Goal: Information Seeking & Learning: Learn about a topic

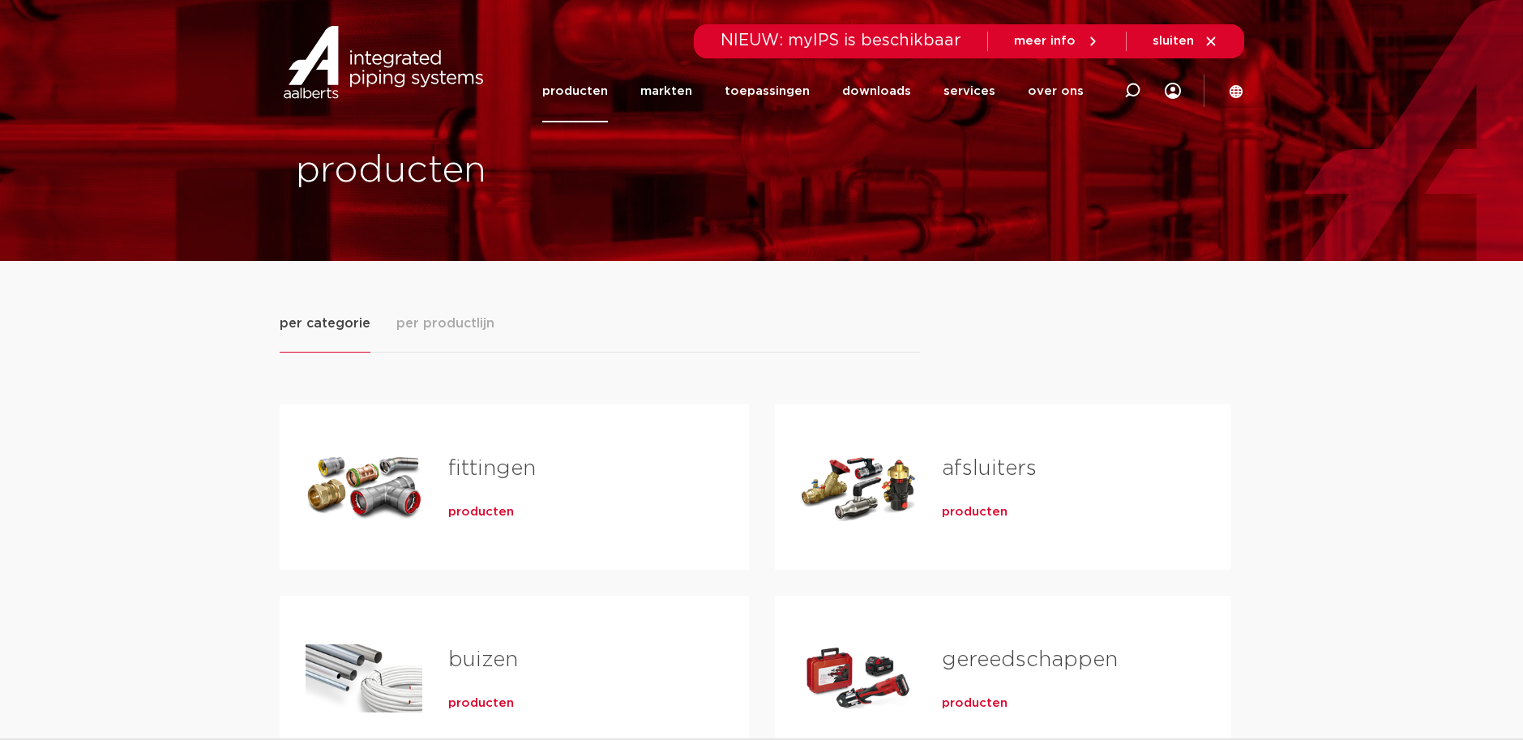
click at [564, 475] on h2 "fittingen" at bounding box center [572, 472] width 249 height 37
click at [524, 473] on link "fittingen" at bounding box center [492, 468] width 88 height 21
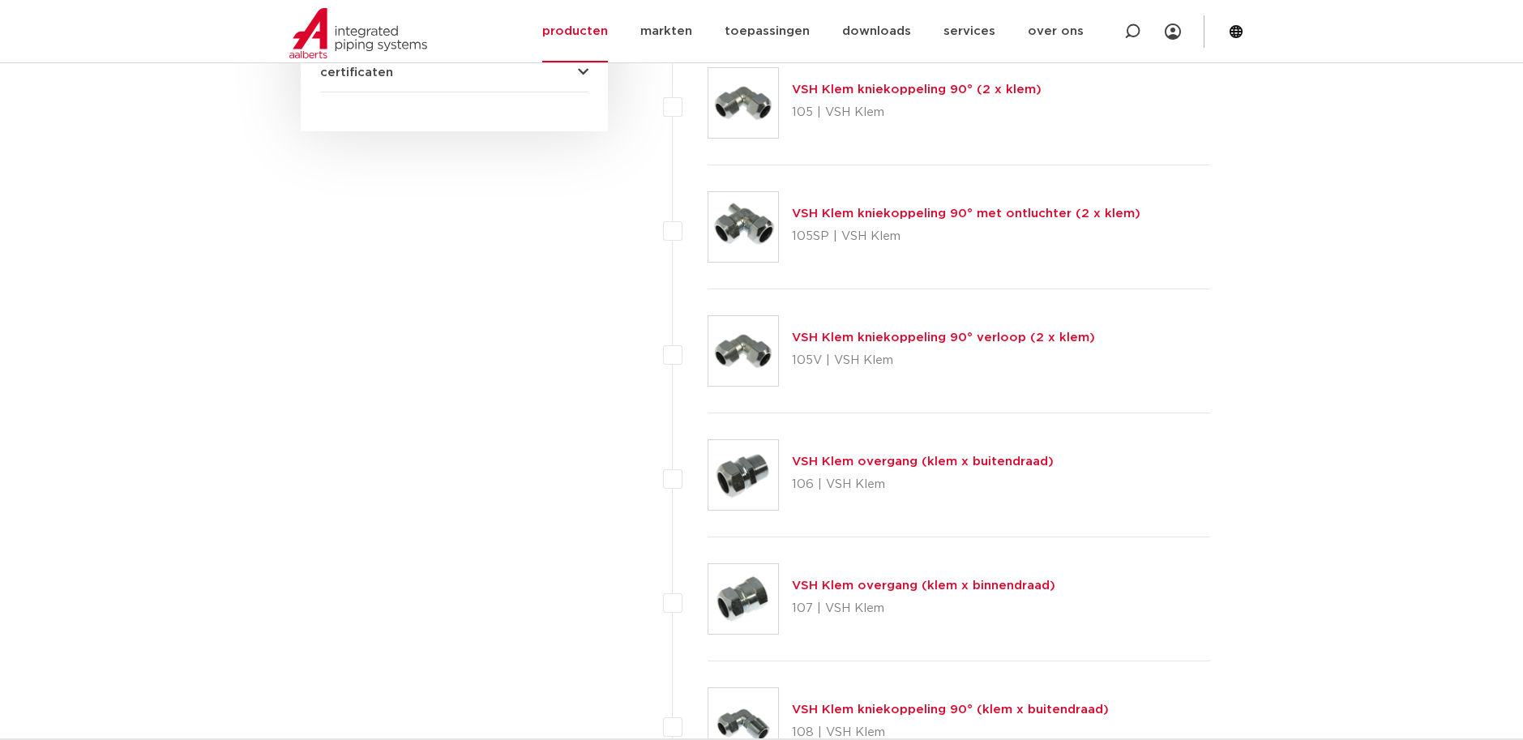
scroll to position [648, 0]
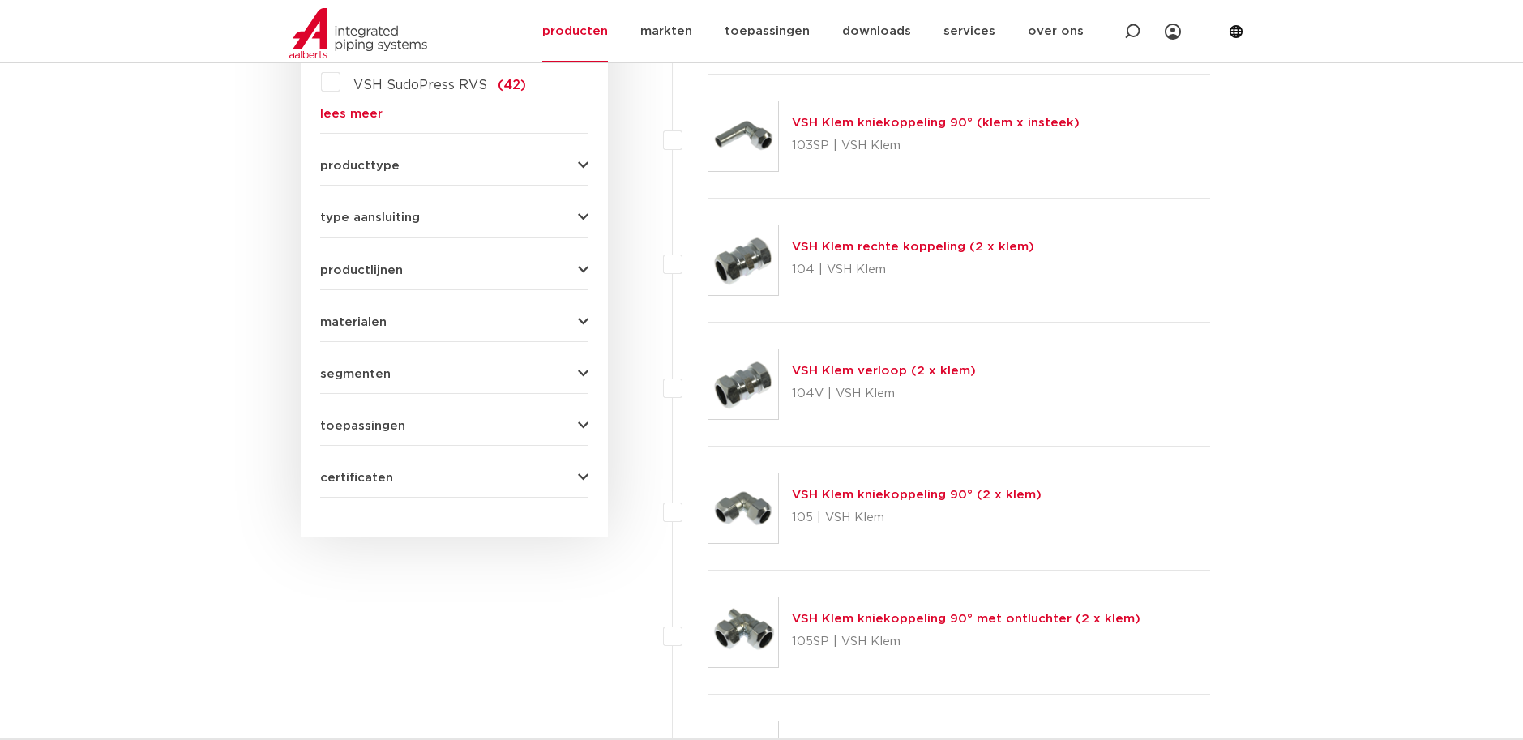
click at [565, 165] on button "producttype" at bounding box center [454, 166] width 268 height 12
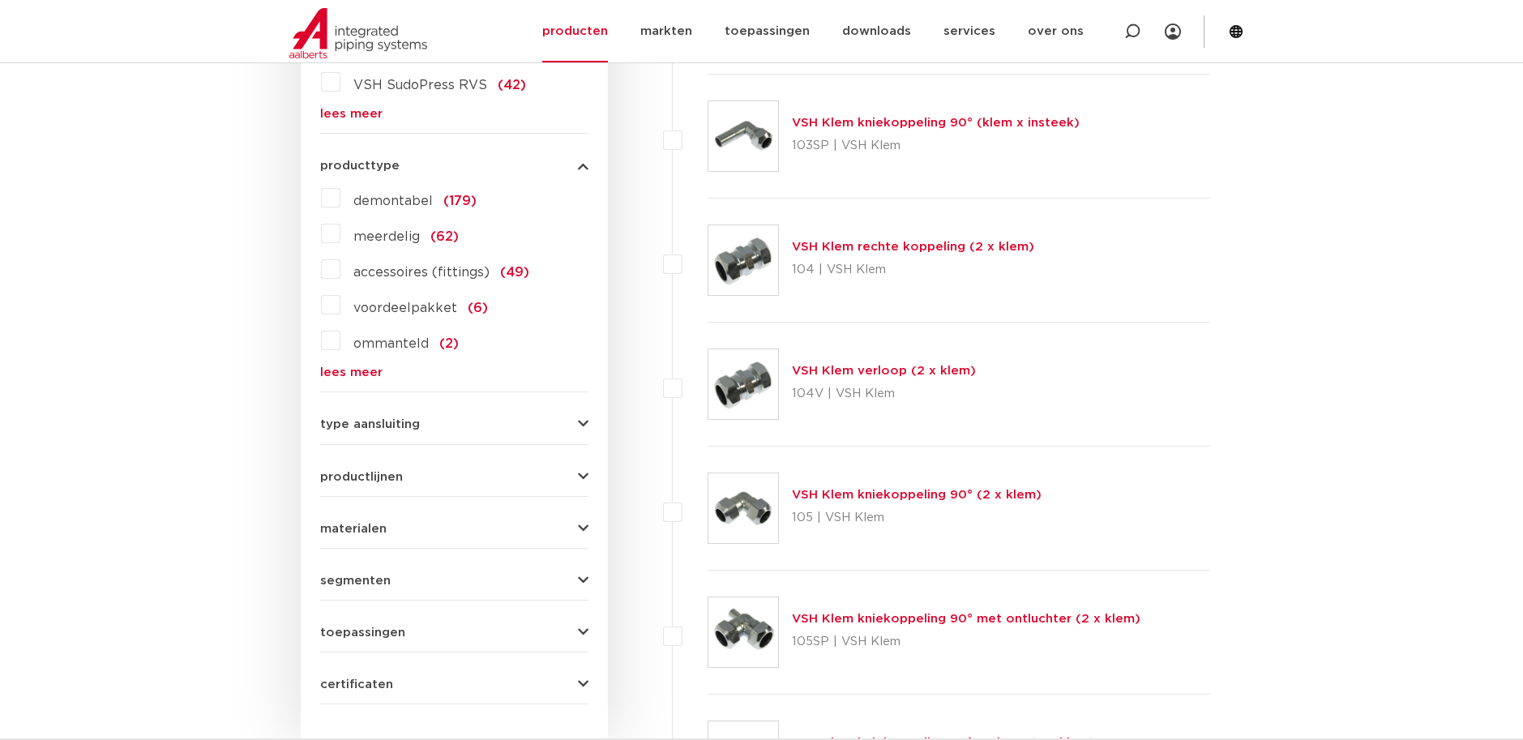
scroll to position [405, 0]
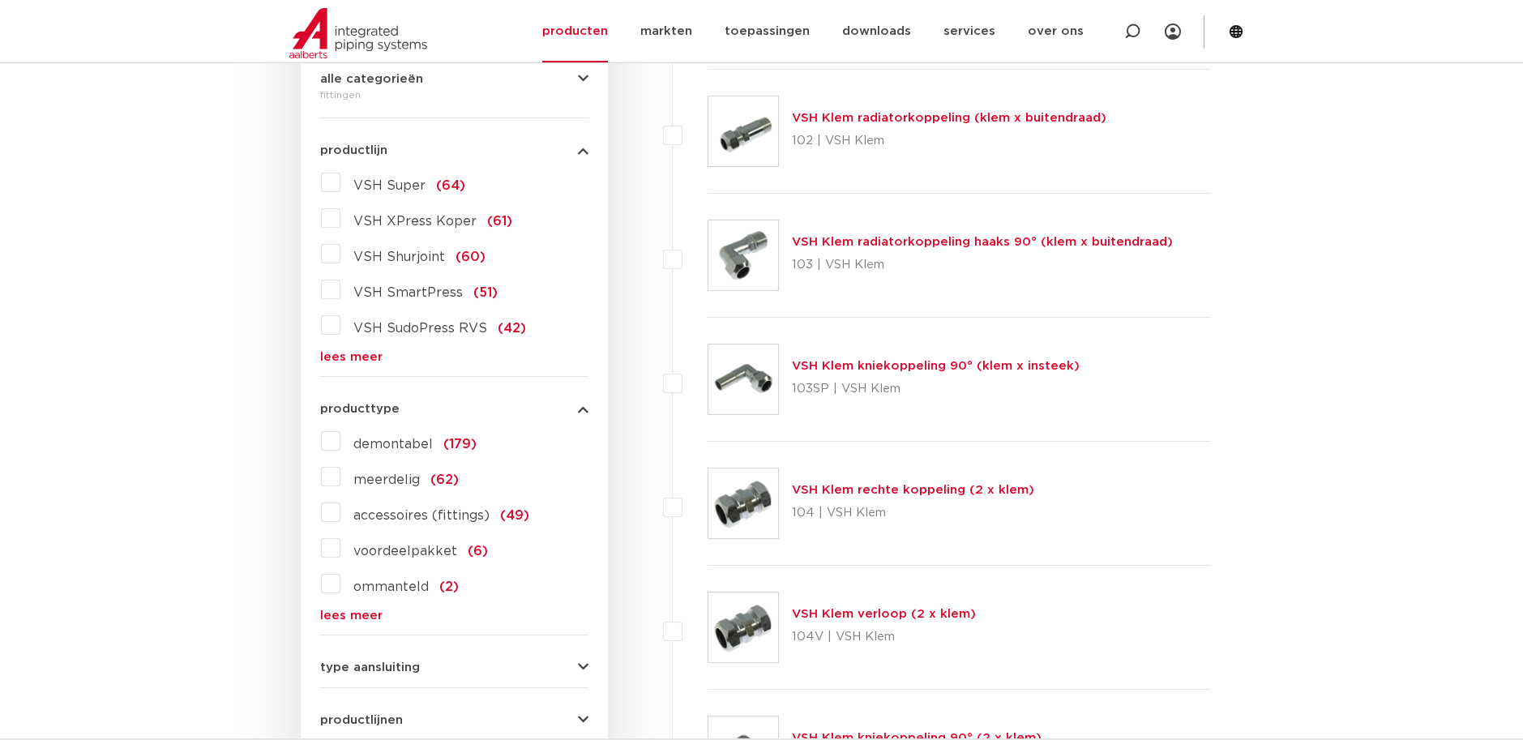
click at [373, 361] on link "lees meer" at bounding box center [454, 357] width 268 height 12
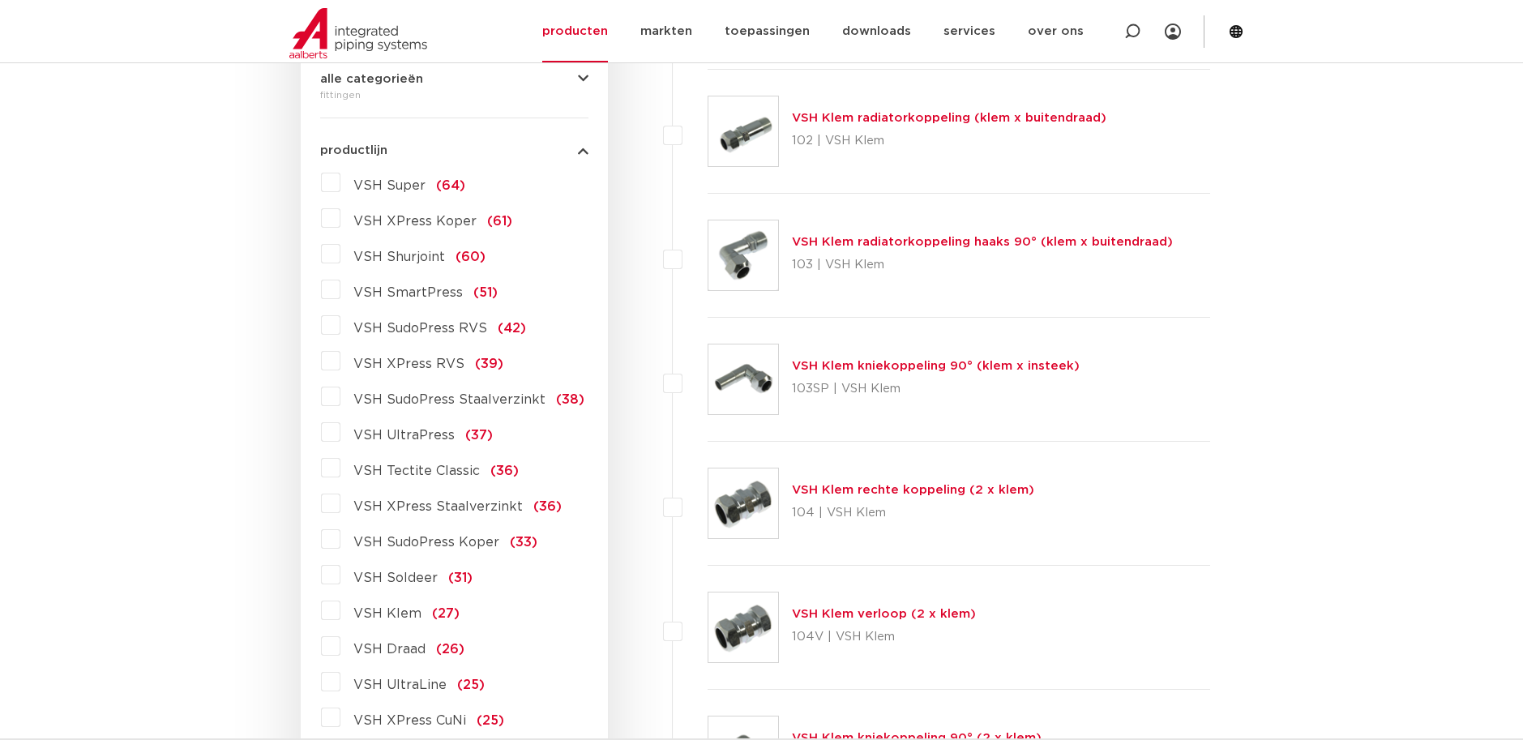
click at [394, 439] on span "VSH UltraPress" at bounding box center [403, 435] width 101 height 13
click at [0, 0] on input "VSH UltraPress (37)" at bounding box center [0, 0] width 0 height 0
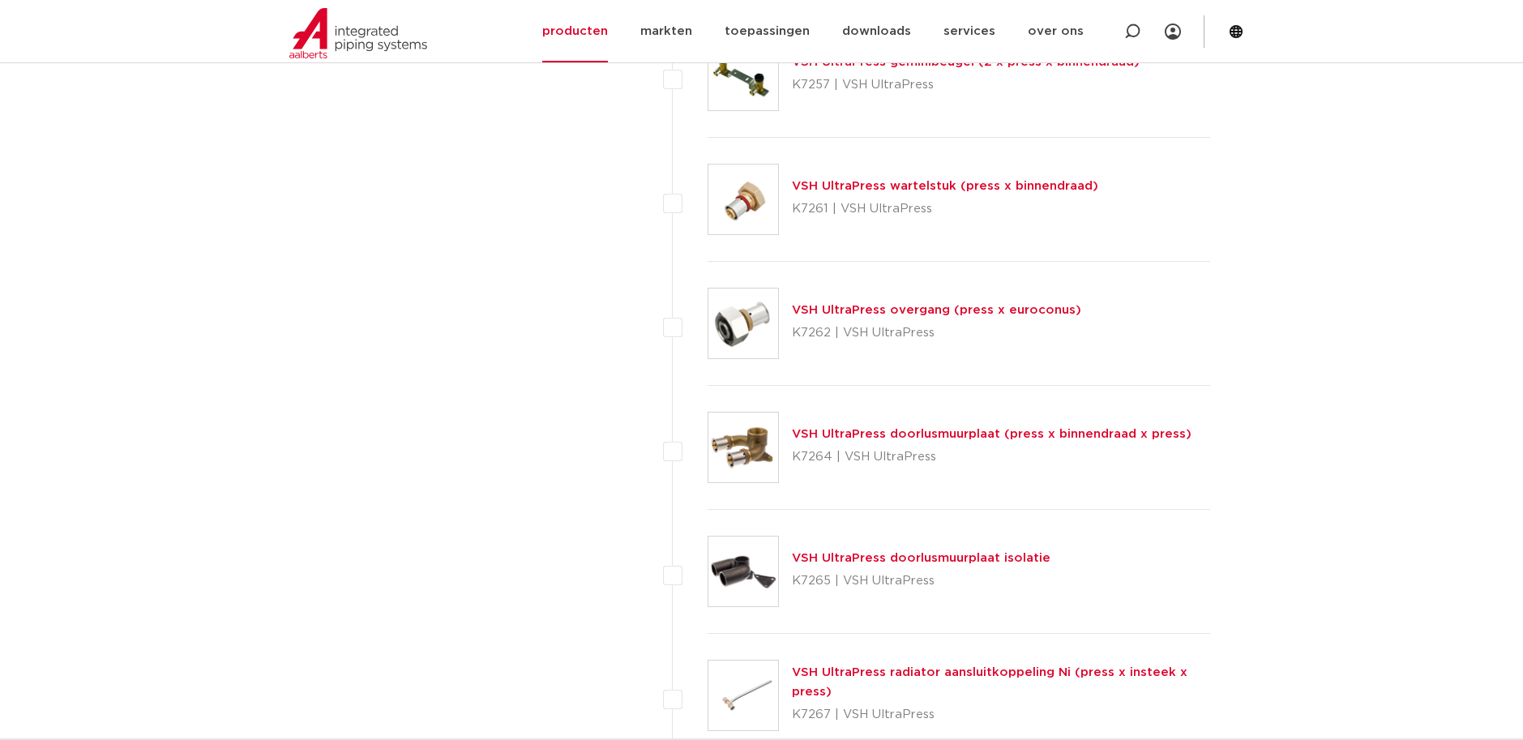
scroll to position [4053, 0]
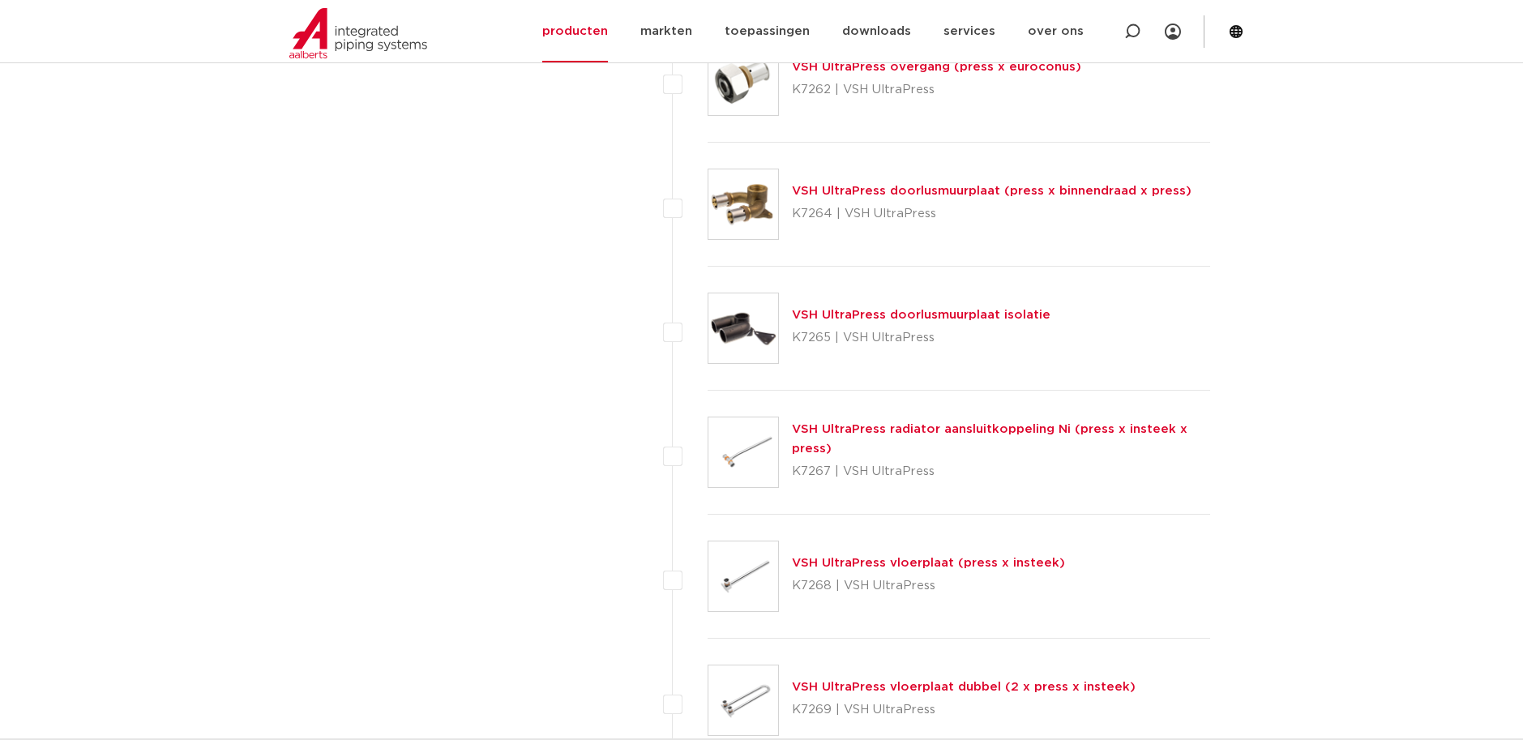
click at [943, 562] on link "VSH UltraPress vloerplaat (press x insteek)" at bounding box center [928, 563] width 273 height 12
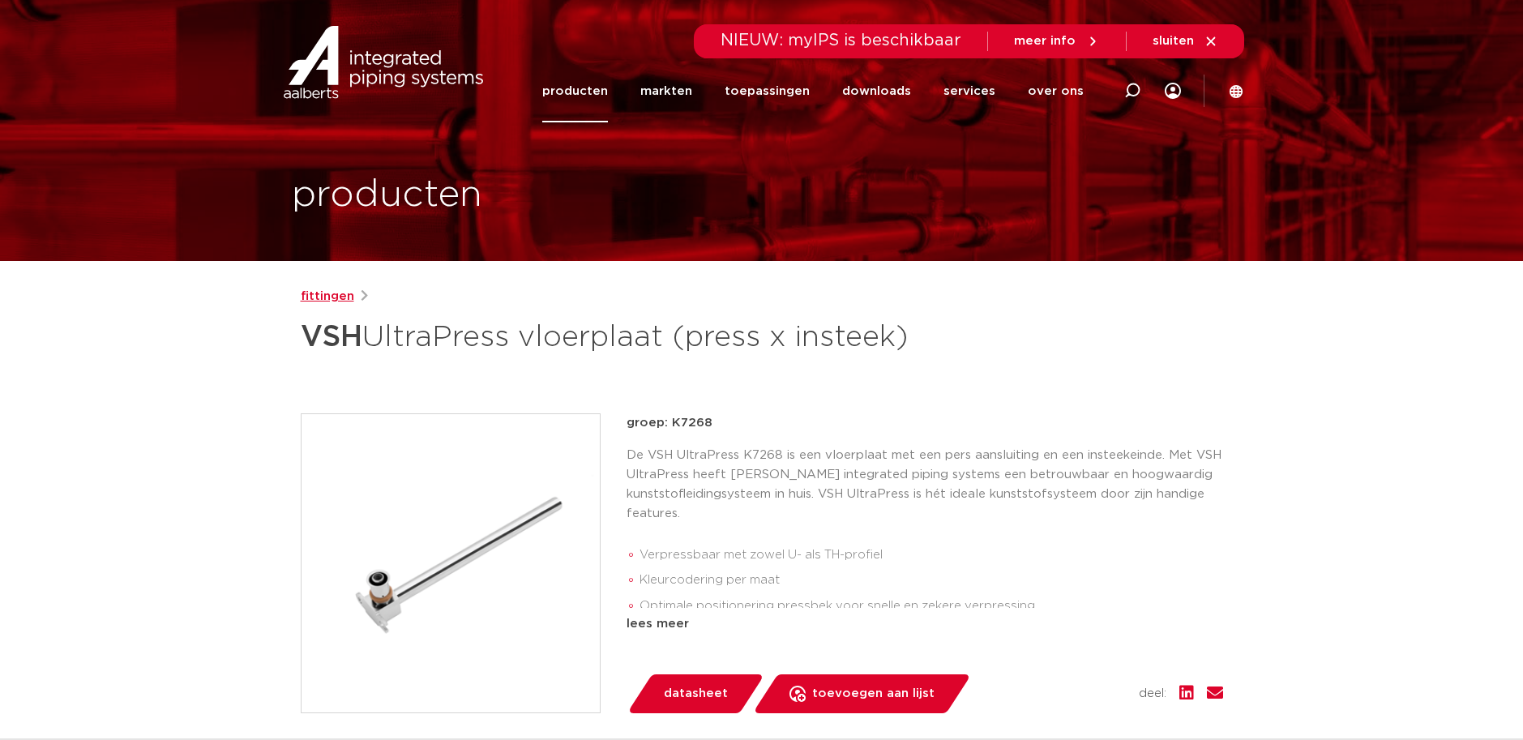
click at [338, 290] on link "fittingen" at bounding box center [327, 296] width 53 height 19
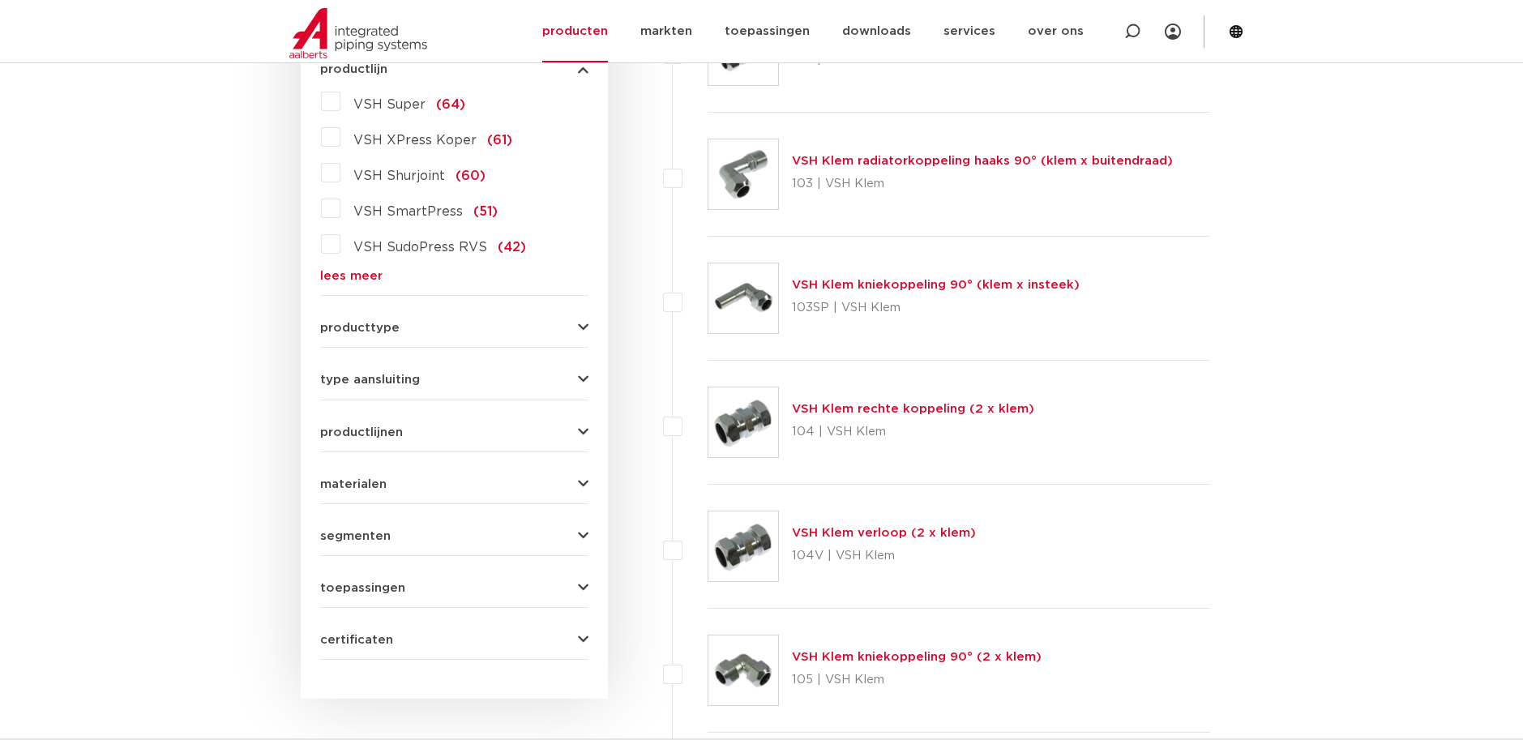
scroll to position [405, 0]
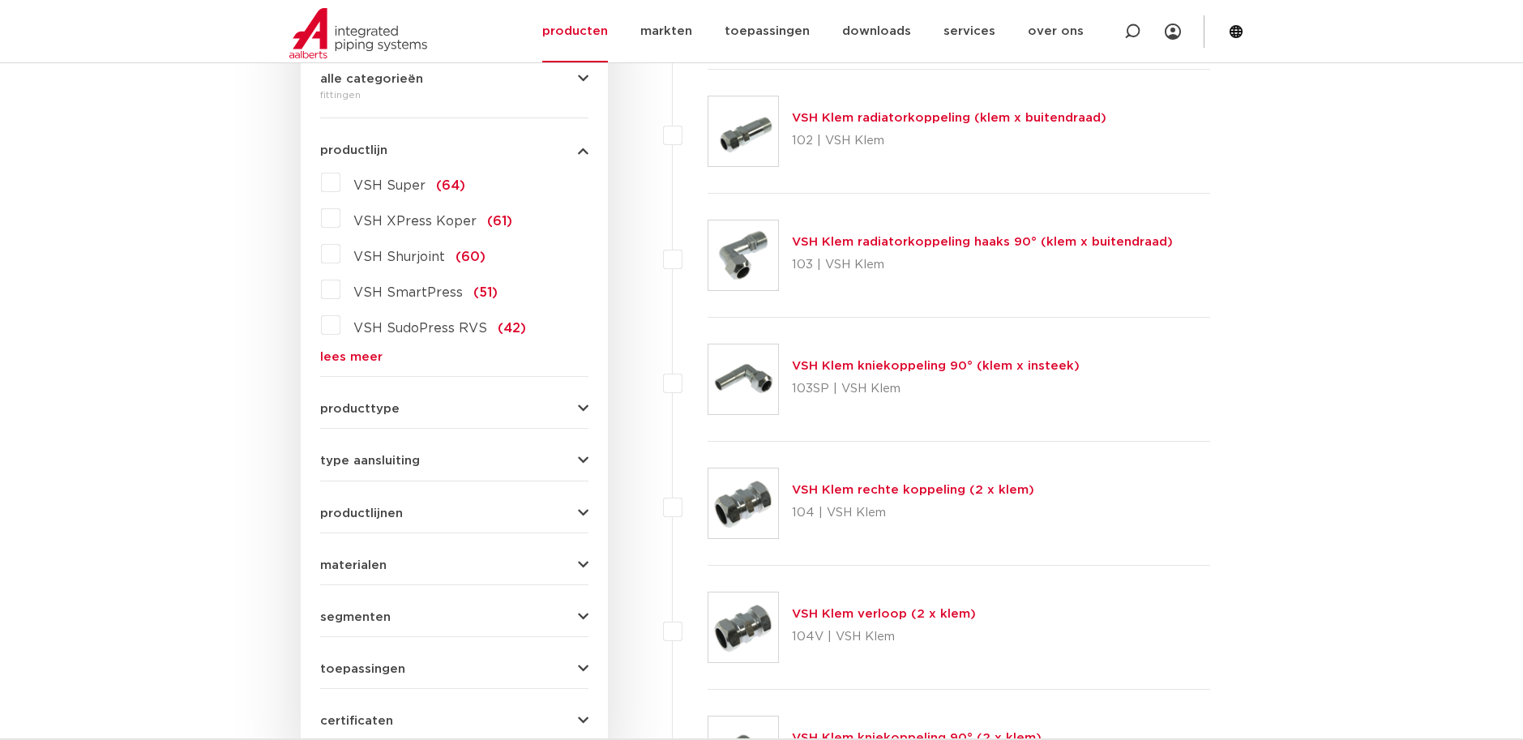
click at [366, 351] on link "lees meer" at bounding box center [454, 357] width 268 height 12
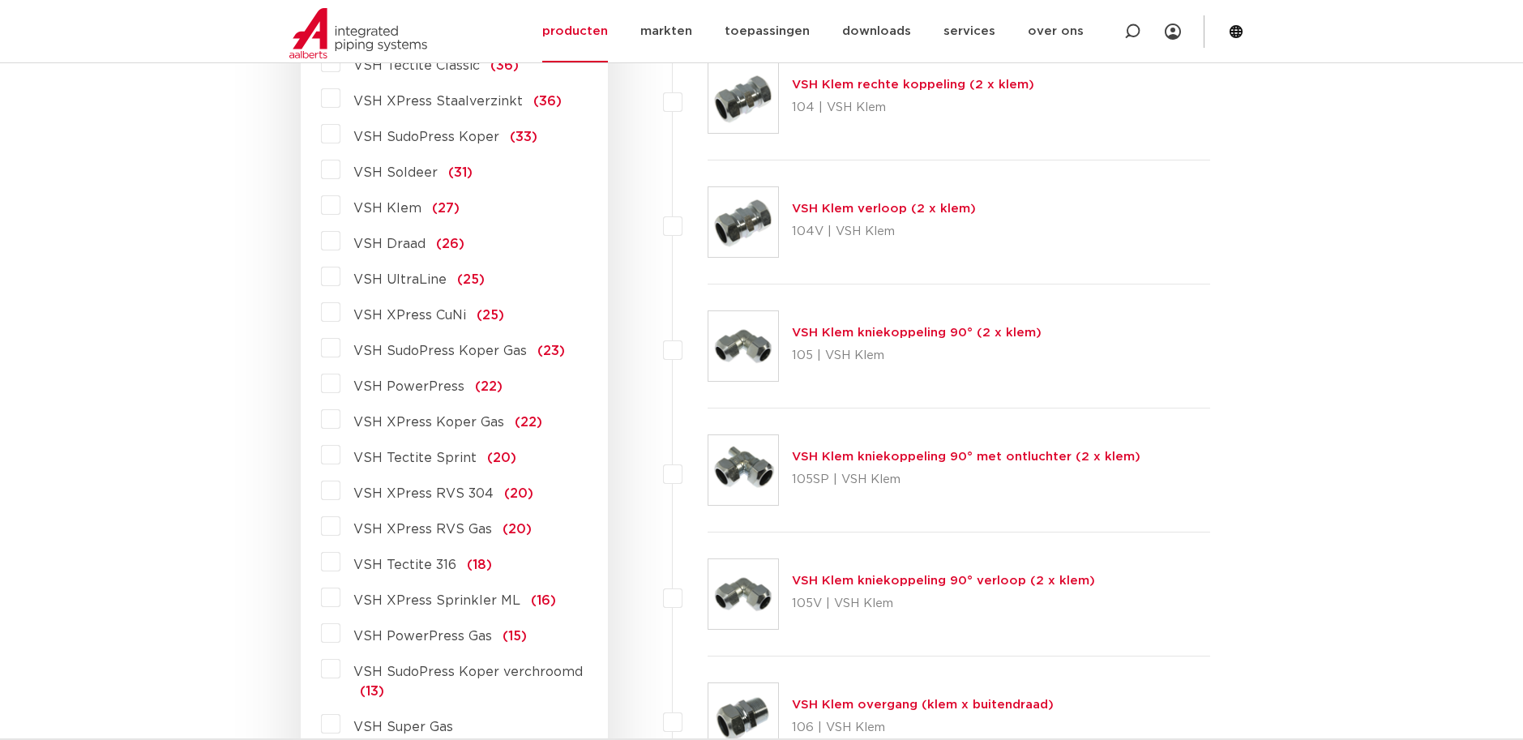
scroll to position [567, 0]
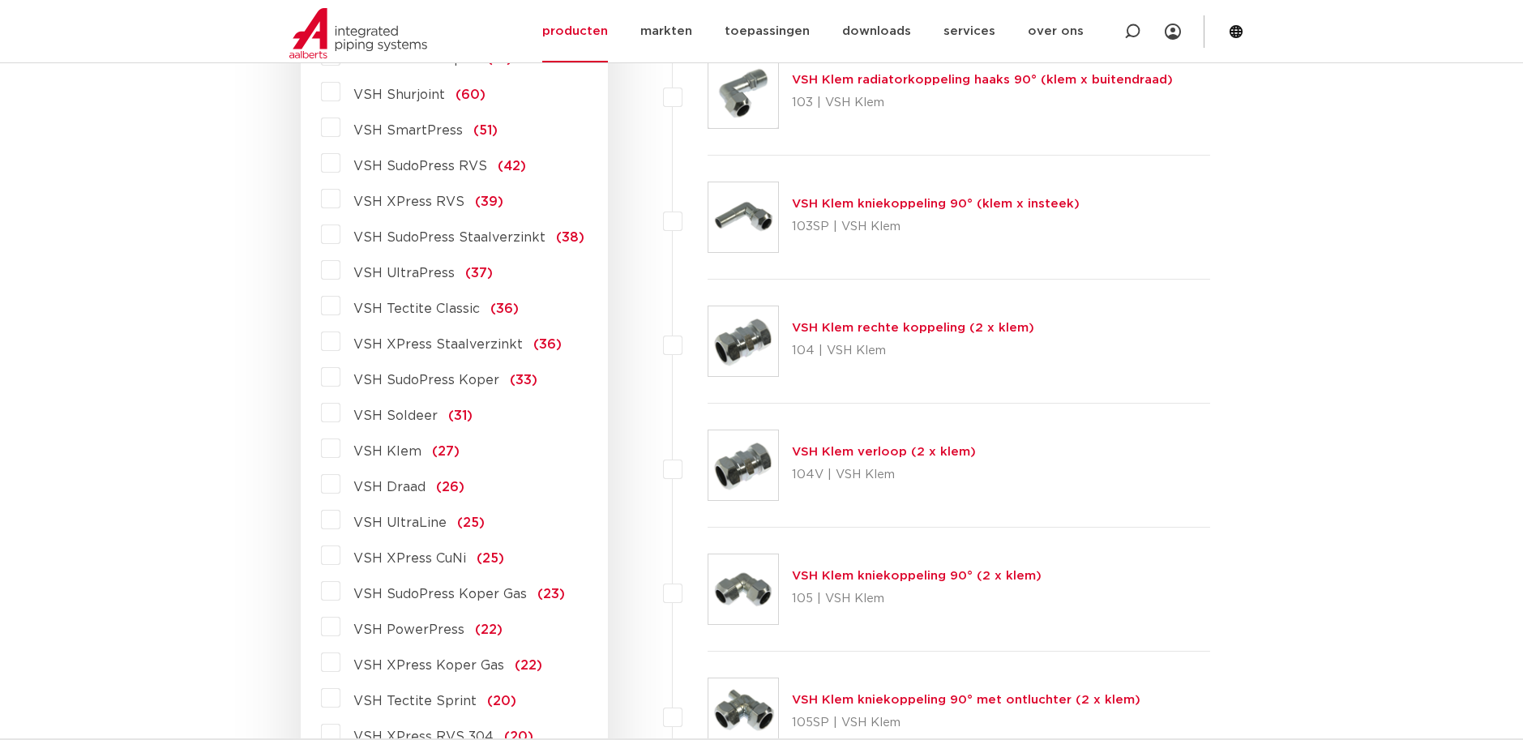
click at [417, 276] on span "VSH UltraPress" at bounding box center [403, 273] width 101 height 13
click at [0, 0] on input "VSH UltraPress (37)" at bounding box center [0, 0] width 0 height 0
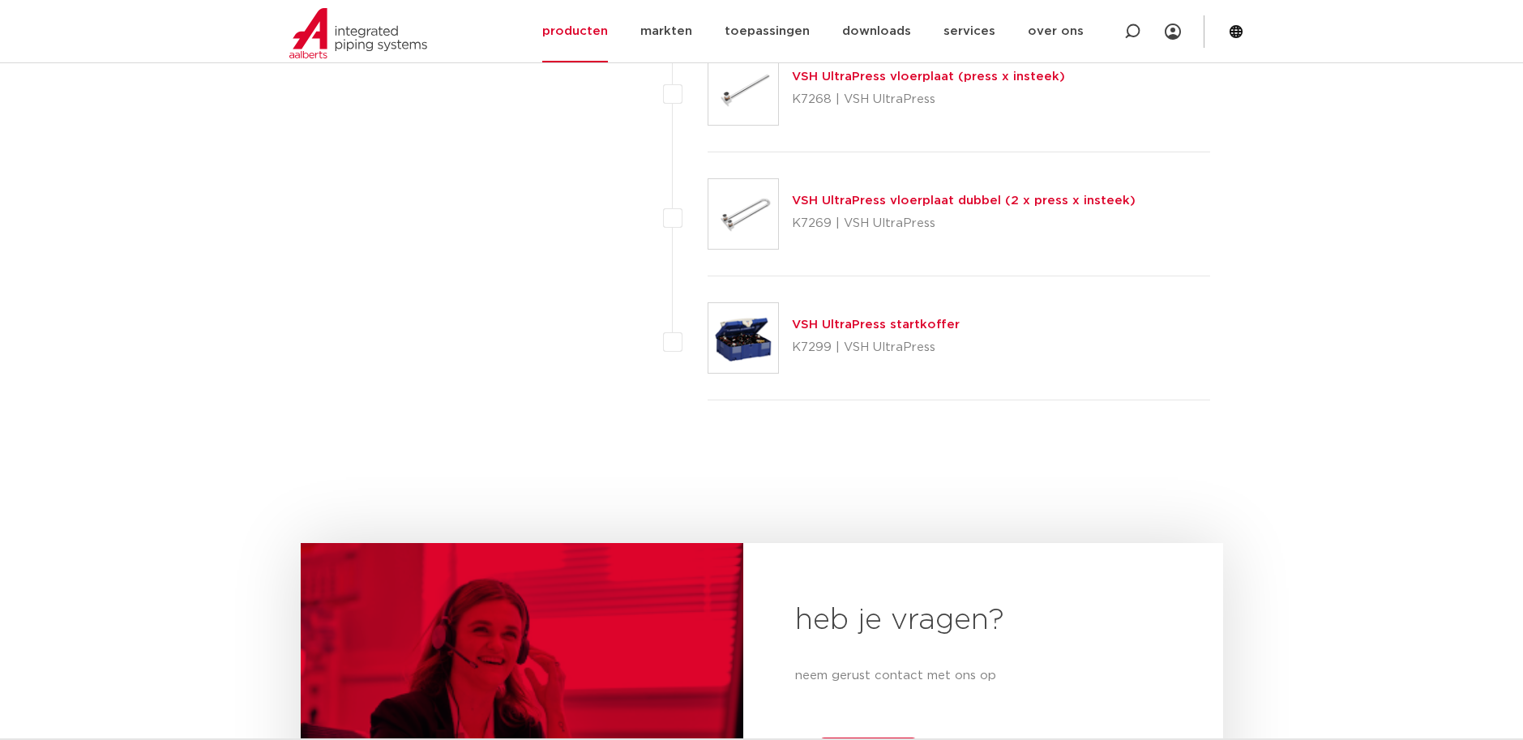
scroll to position [4134, 0]
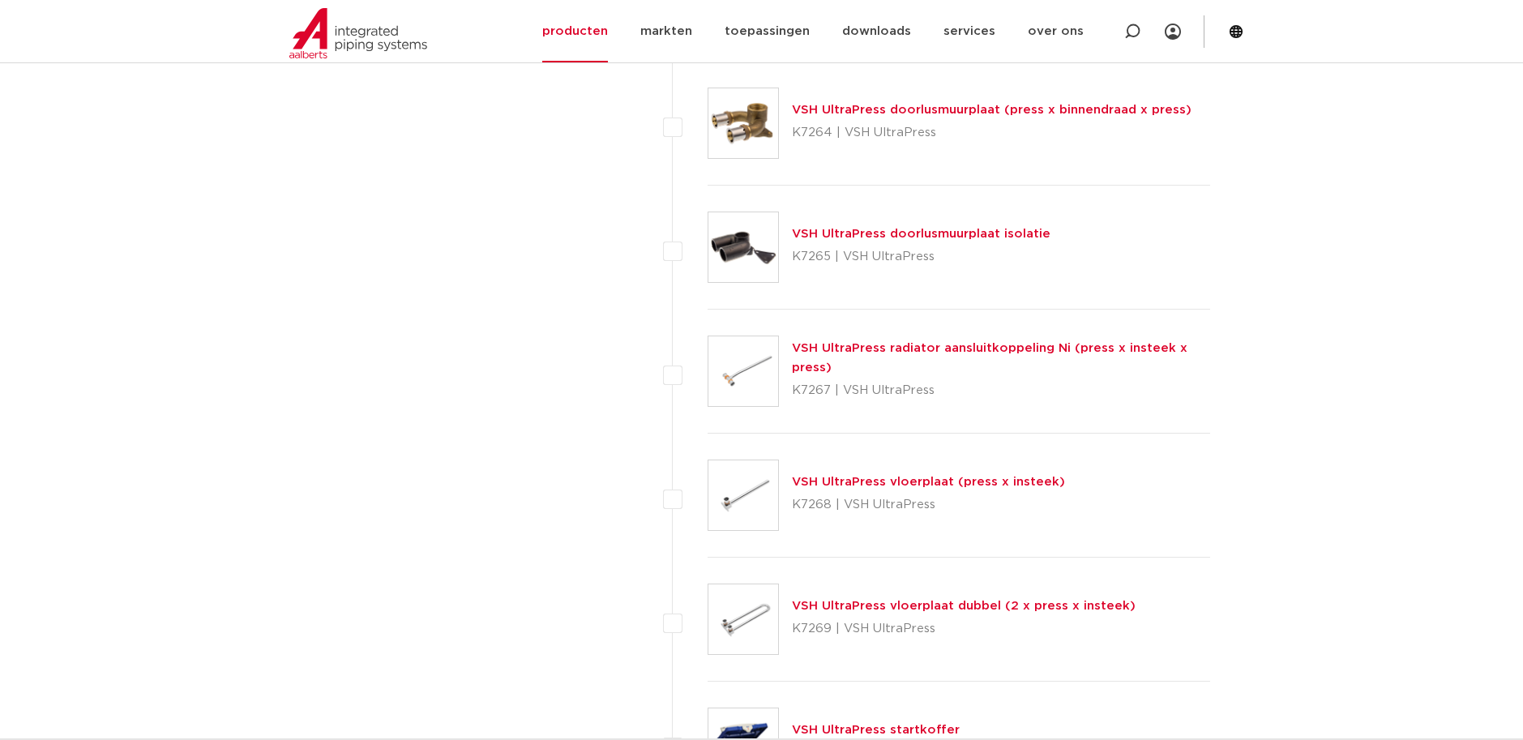
click at [875, 486] on link "VSH UltraPress vloerplaat (press x insteek)" at bounding box center [928, 482] width 273 height 12
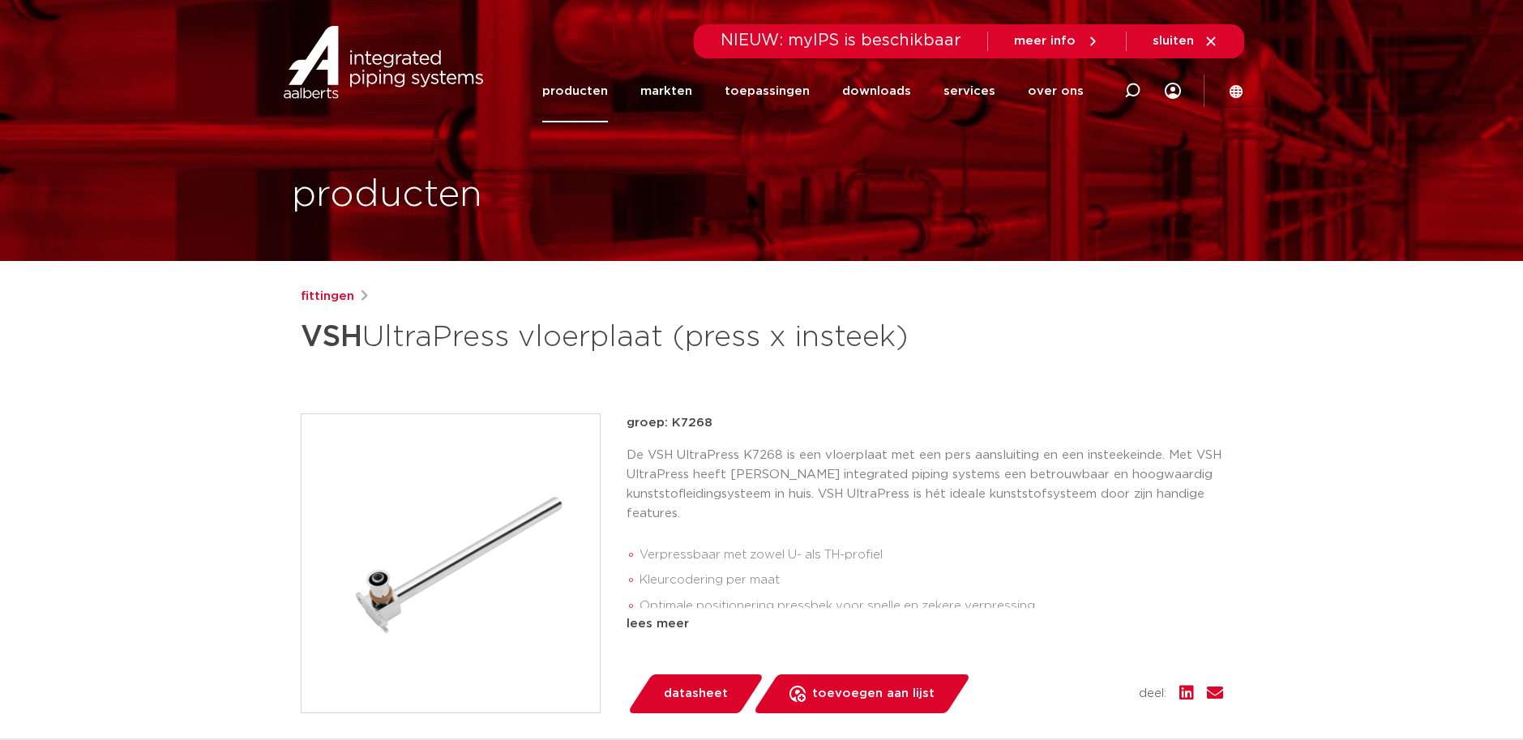
click at [377, 627] on img at bounding box center [451, 563] width 298 height 298
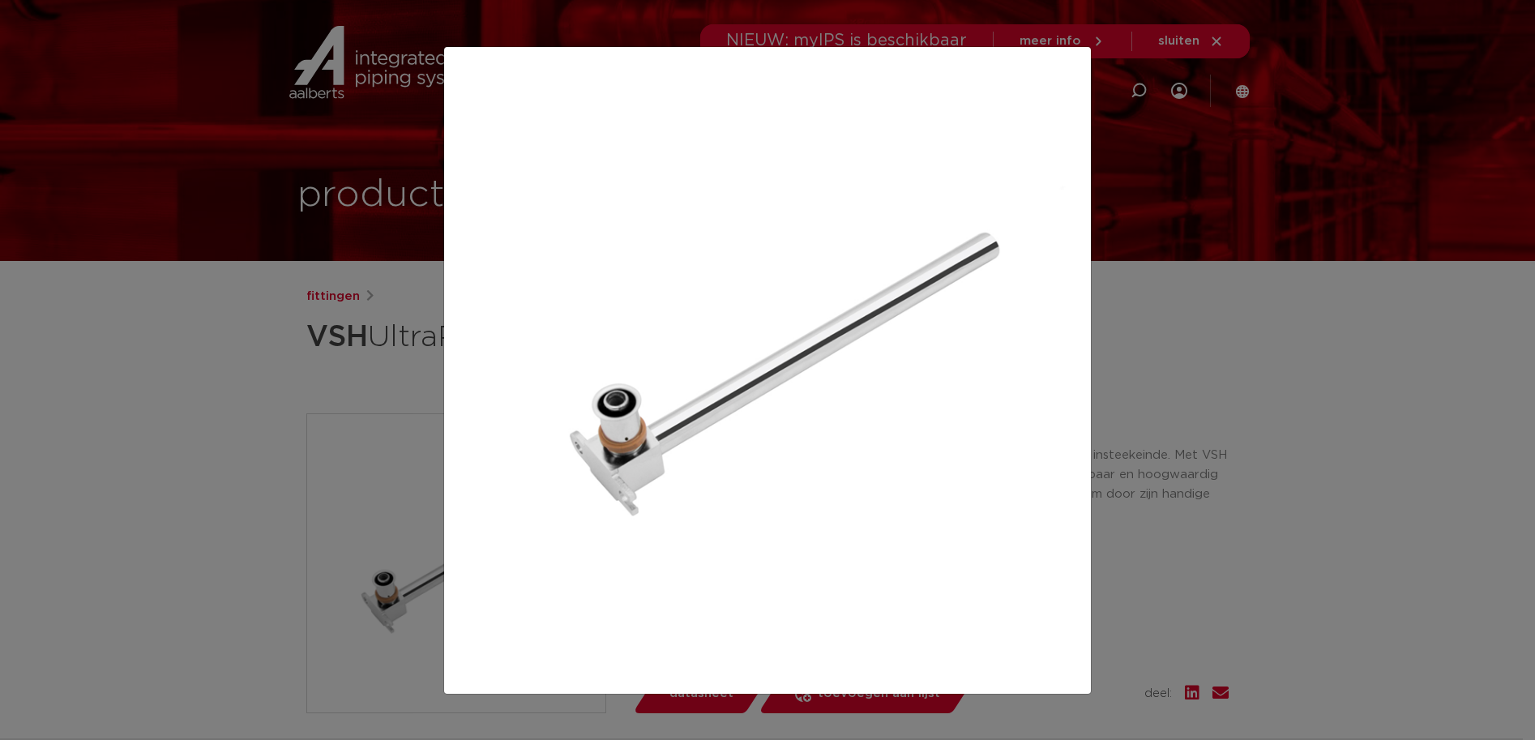
click at [1151, 457] on div at bounding box center [767, 370] width 1535 height 740
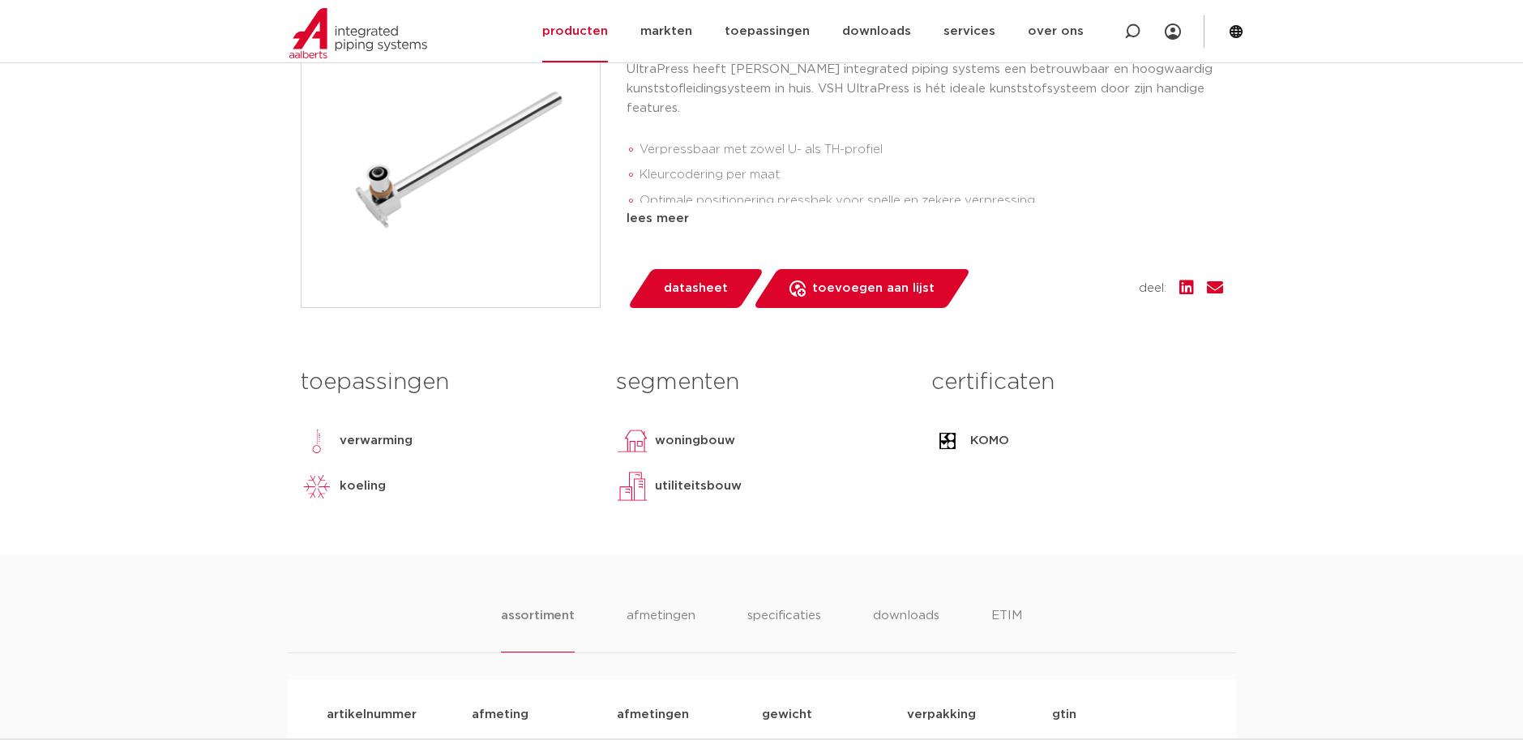
scroll to position [162, 0]
